Goal: Check status: Check status

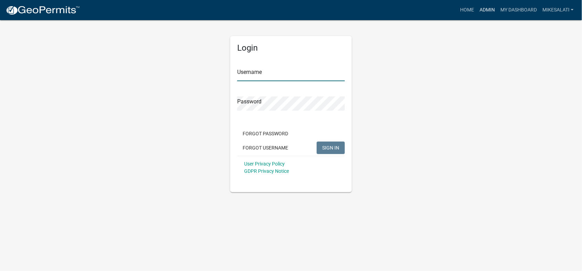
type input "MikeSalati"
click at [485, 11] on link "Admin" at bounding box center [487, 9] width 21 height 13
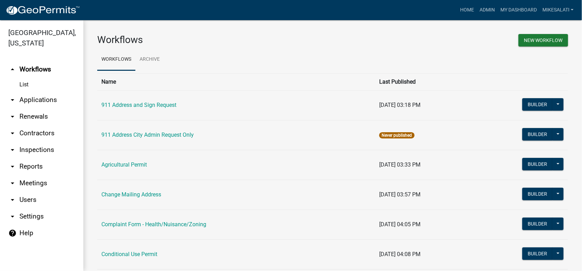
click at [47, 92] on link "arrow_drop_down Applications" at bounding box center [41, 100] width 83 height 17
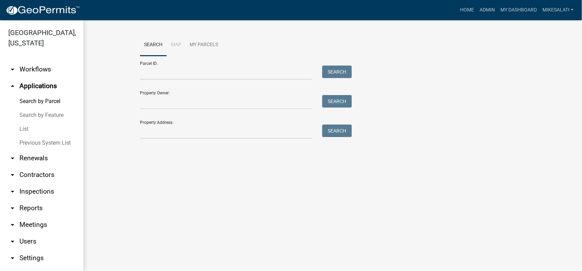
click at [24, 122] on link "List" at bounding box center [41, 129] width 83 height 14
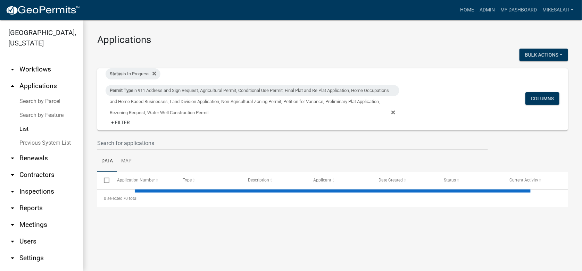
select select "1: 25"
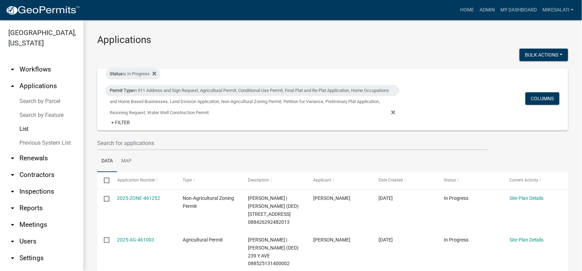
click at [34, 94] on link "Search by Parcel" at bounding box center [41, 101] width 83 height 14
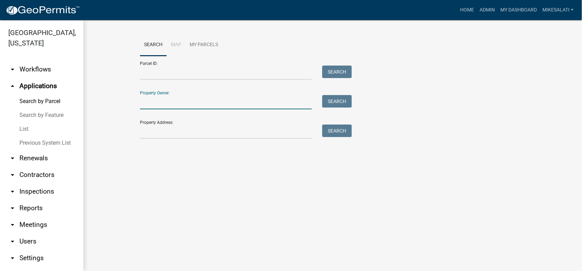
click at [147, 106] on input "Property Owner:" at bounding box center [226, 102] width 172 height 14
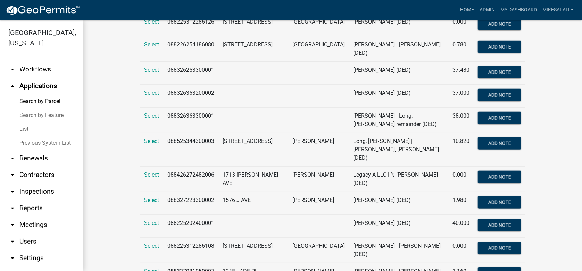
scroll to position [312, 0]
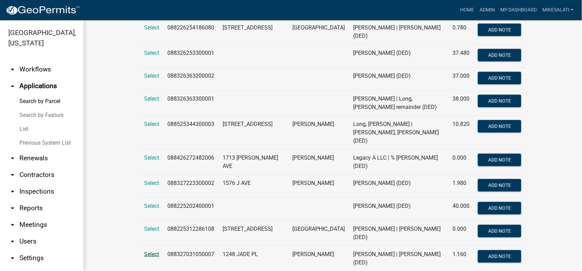
type input "Long"
click at [149, 251] on span "Select" at bounding box center [151, 254] width 15 height 7
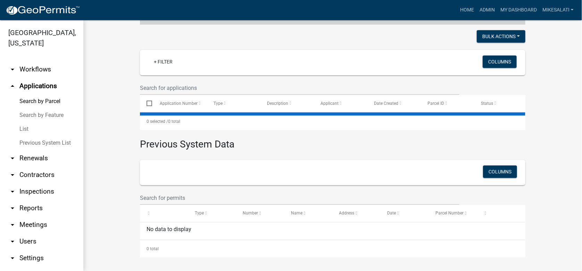
scroll to position [0, 0]
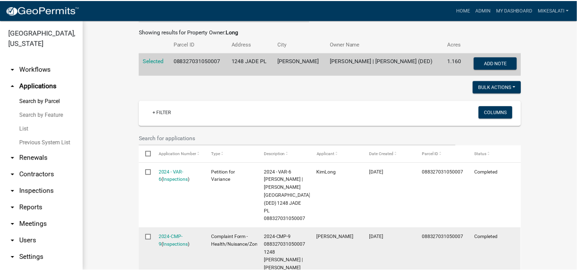
scroll to position [139, 0]
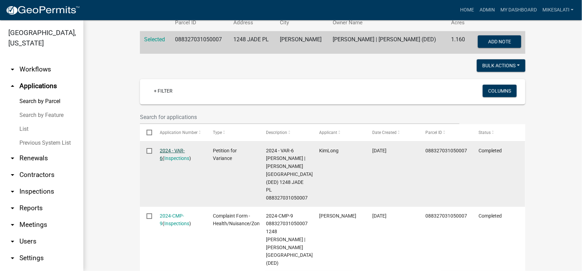
click at [162, 149] on link "2024 - VAR-6" at bounding box center [172, 155] width 25 height 14
